Goal: Task Accomplishment & Management: Manage account settings

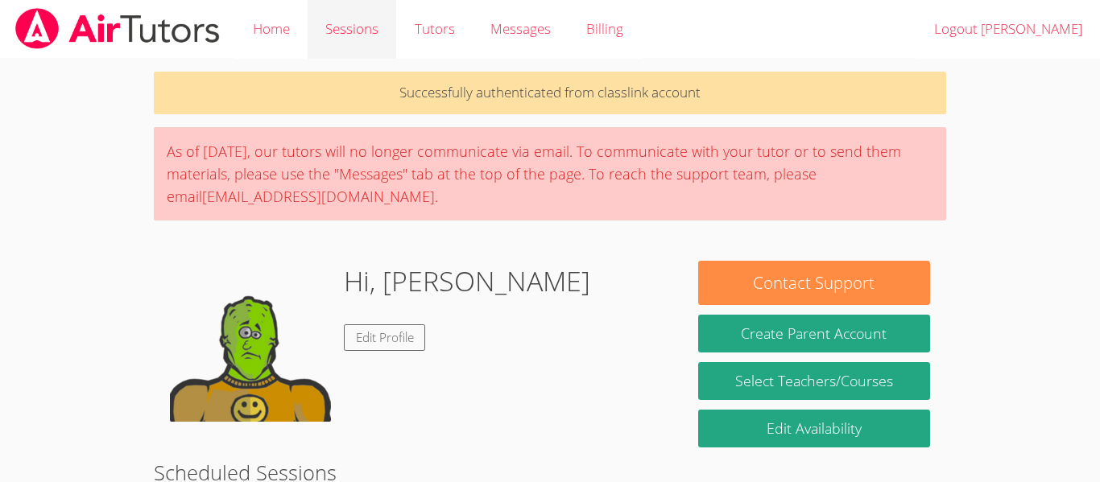
click at [333, 31] on link "Sessions" at bounding box center [352, 29] width 89 height 59
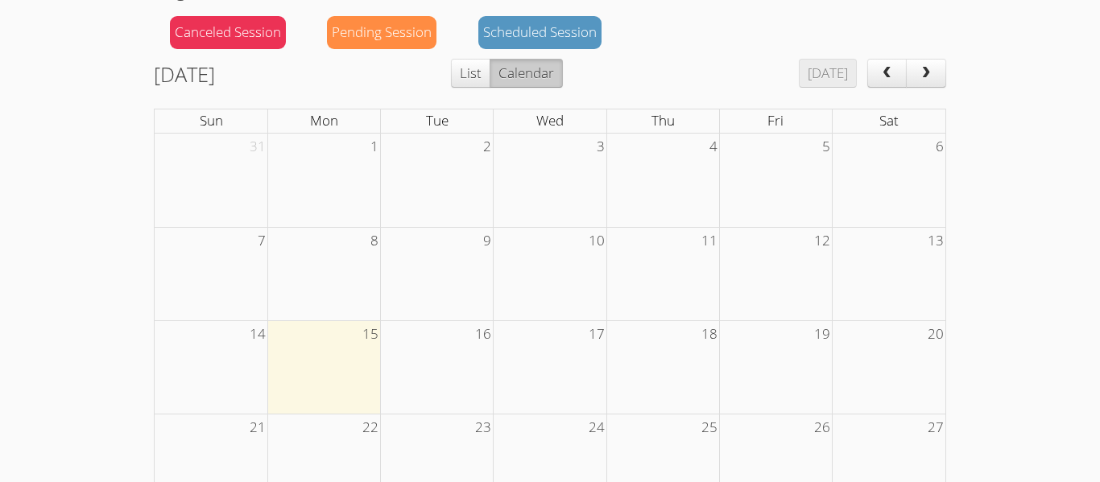
scroll to position [190, 0]
click at [317, 358] on td at bounding box center [323, 366] width 113 height 93
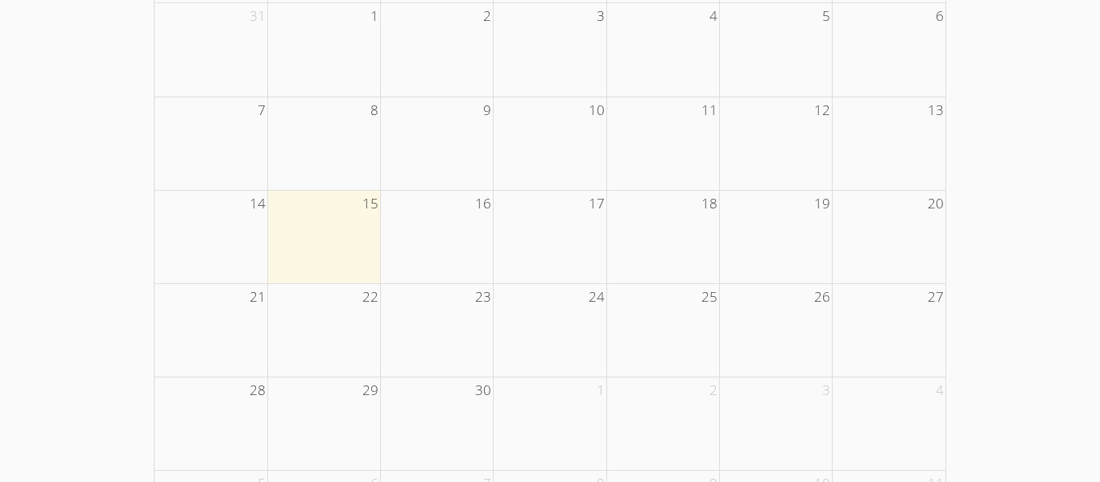
scroll to position [0, 0]
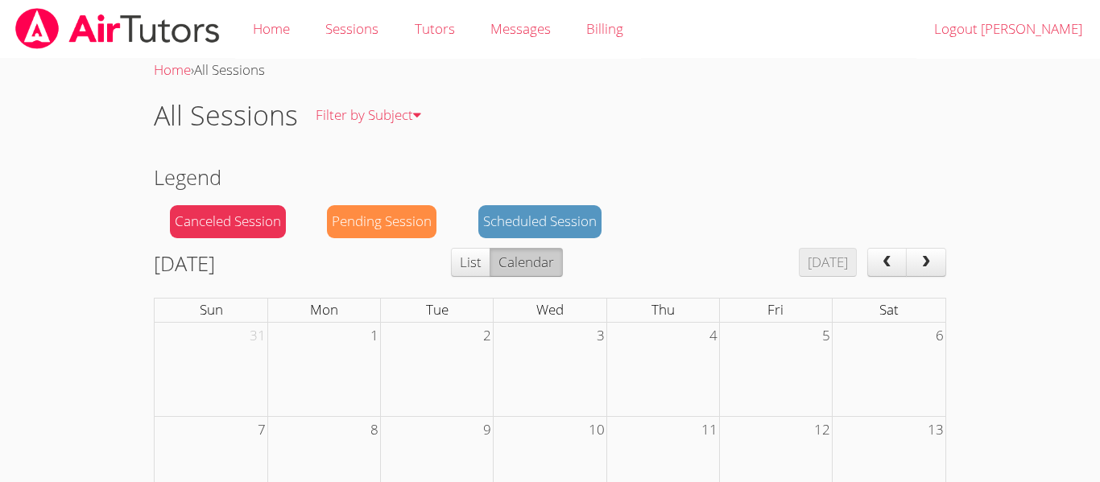
click at [521, 230] on div "Scheduled Session" at bounding box center [539, 221] width 123 height 33
click at [502, 213] on div "Scheduled Session" at bounding box center [539, 221] width 123 height 33
click at [280, 31] on link "Home" at bounding box center [271, 29] width 72 height 59
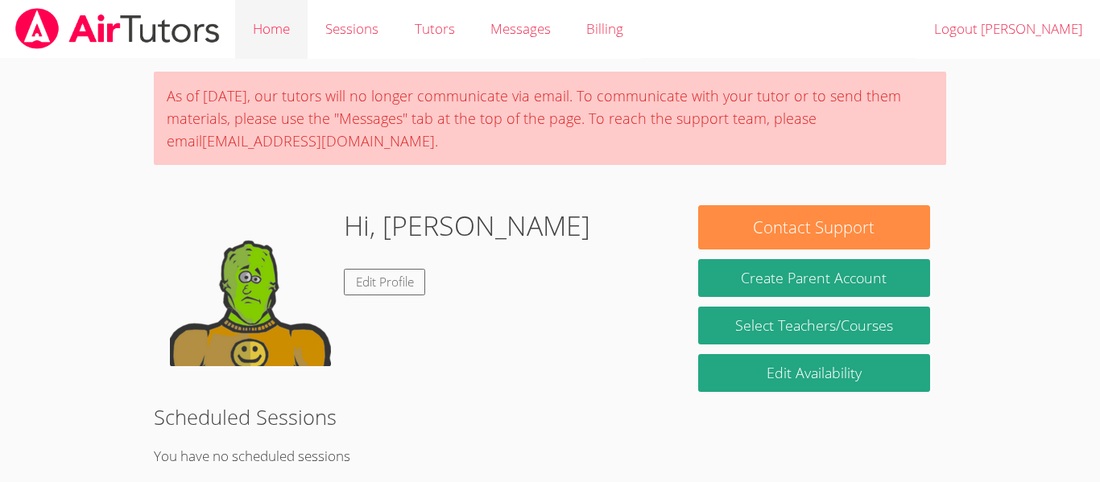
click at [264, 20] on link "Home" at bounding box center [271, 29] width 72 height 59
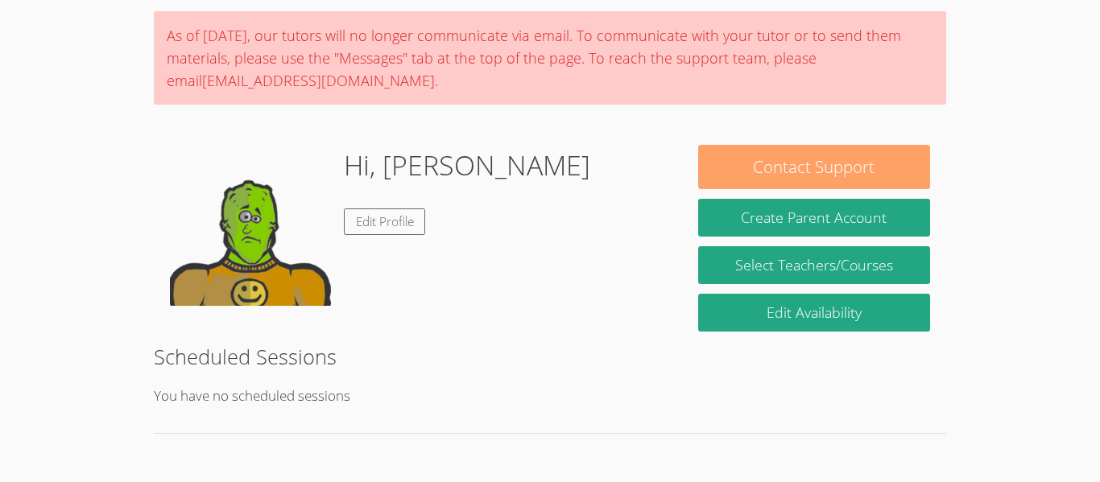
click at [891, 176] on button "Contact Support" at bounding box center [814, 167] width 232 height 44
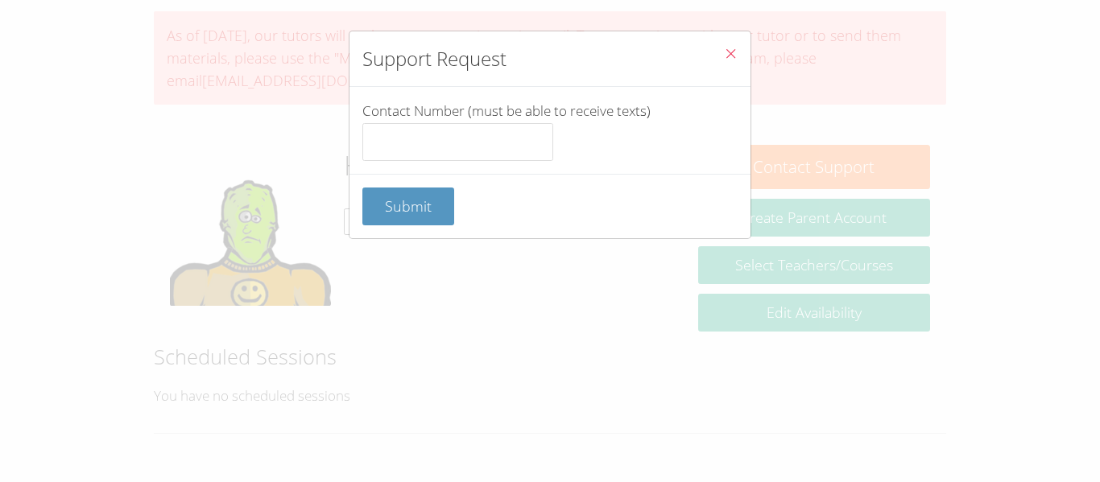
click at [722, 61] on button "Close" at bounding box center [730, 55] width 39 height 49
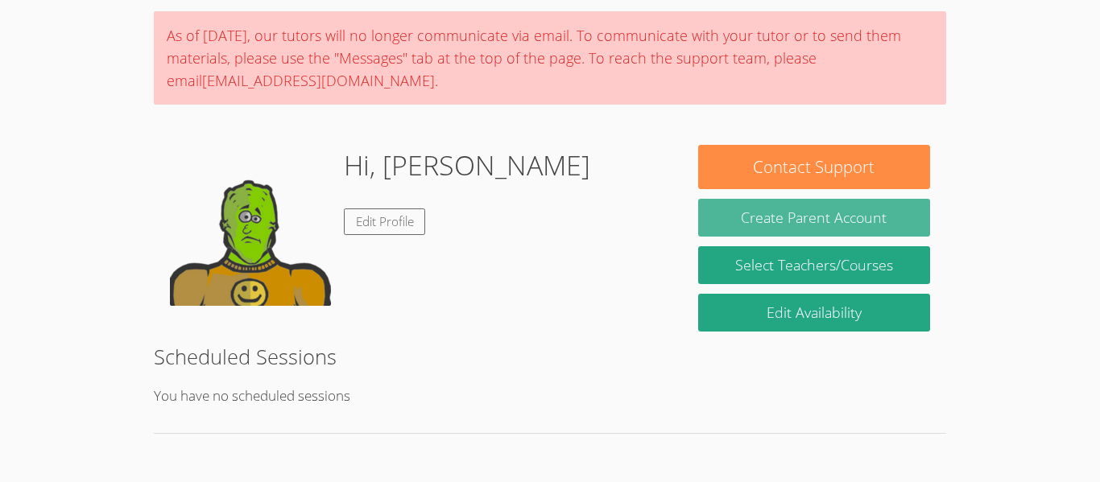
click at [831, 222] on button "Create Parent Account" at bounding box center [814, 218] width 232 height 38
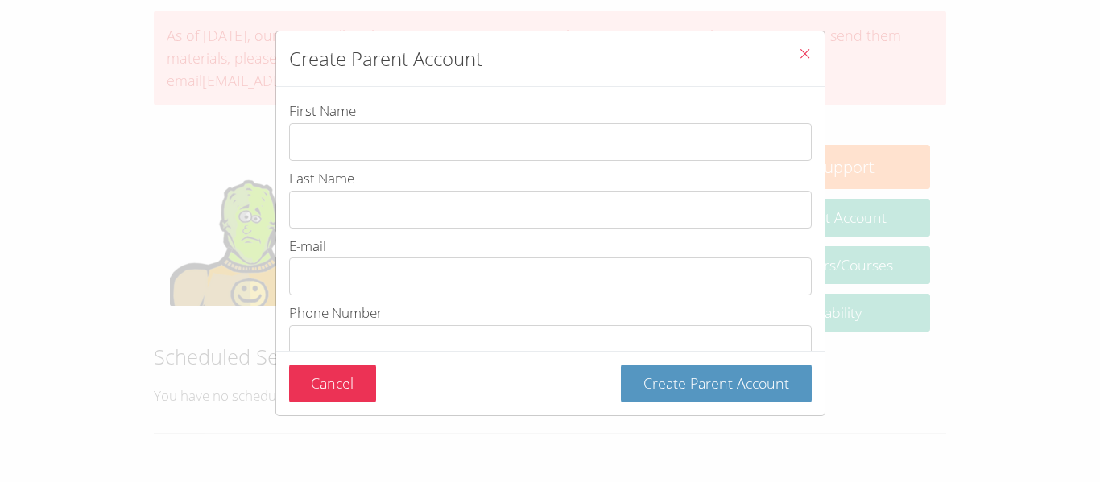
click at [818, 52] on button "Close" at bounding box center [804, 55] width 39 height 49
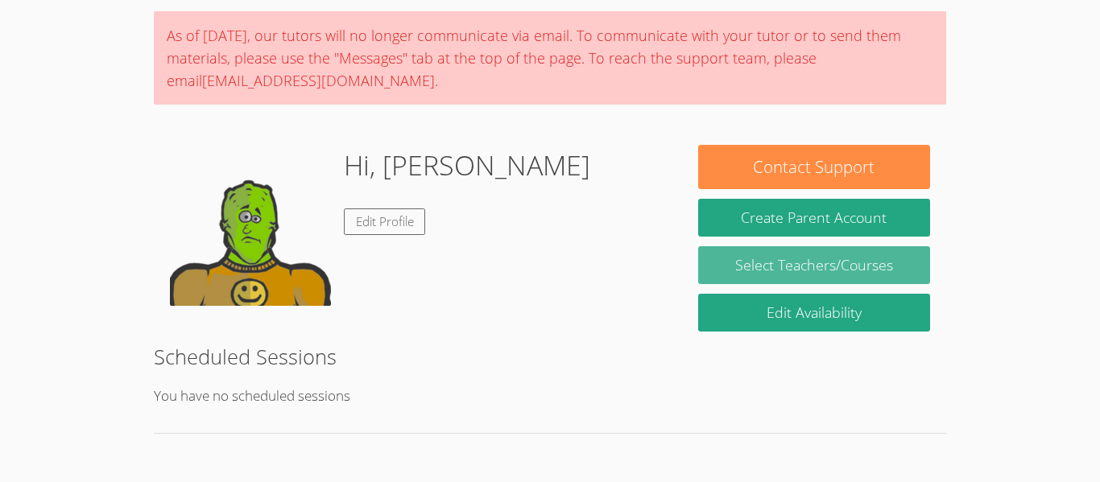
click at [859, 269] on link "Select Teachers/Courses" at bounding box center [814, 265] width 232 height 38
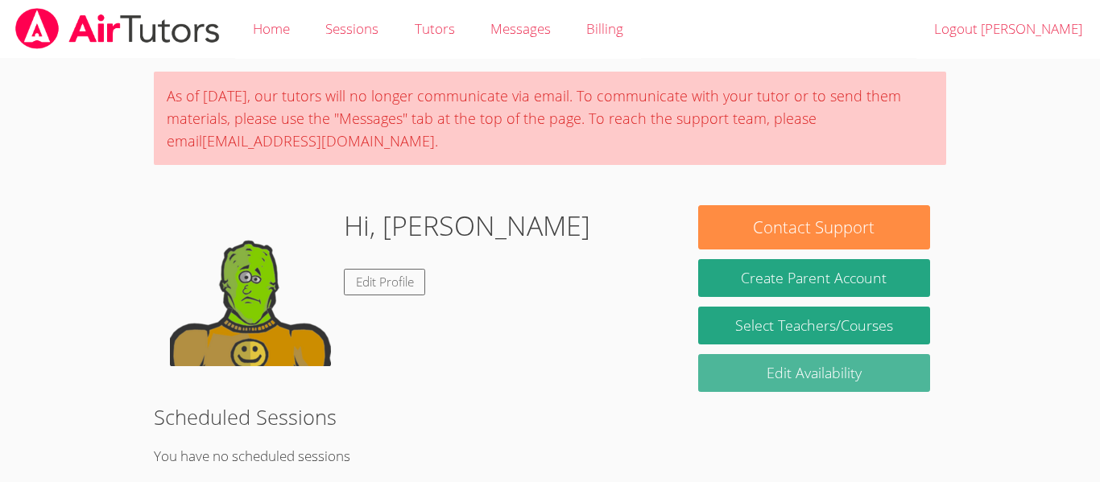
click at [829, 354] on link "Edit Availability" at bounding box center [814, 373] width 232 height 38
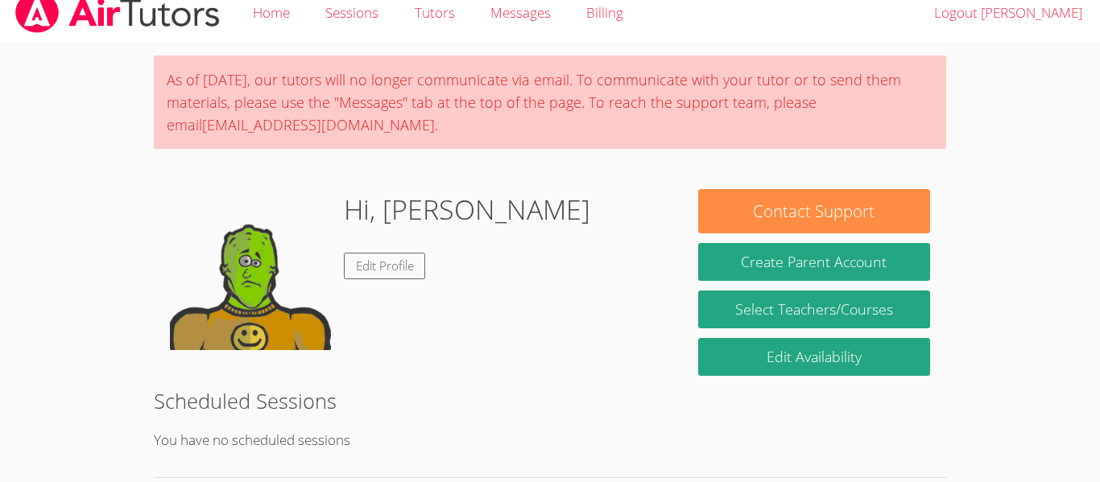
scroll to position [13, 0]
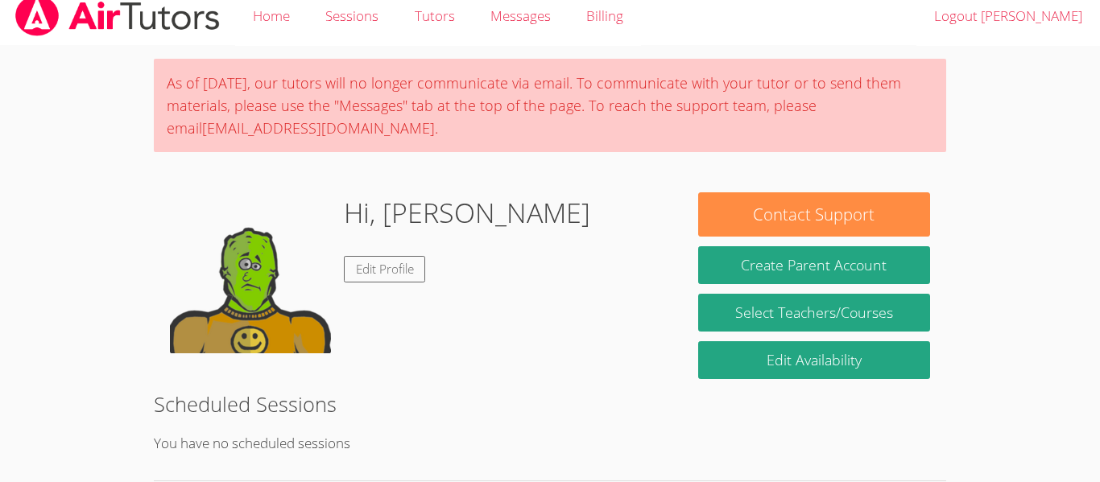
scroll to position [13, 0]
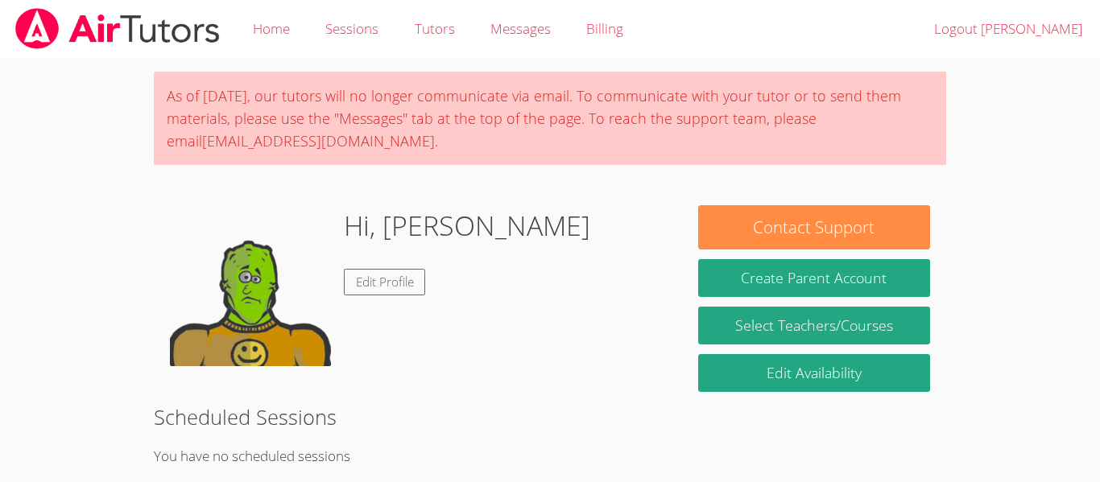
scroll to position [13, 0]
